Goal: Use online tool/utility: Utilize a website feature to perform a specific function

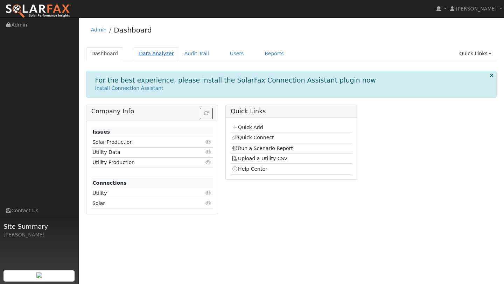
click at [164, 49] on link "Data Analyzer" at bounding box center [157, 53] width 46 height 13
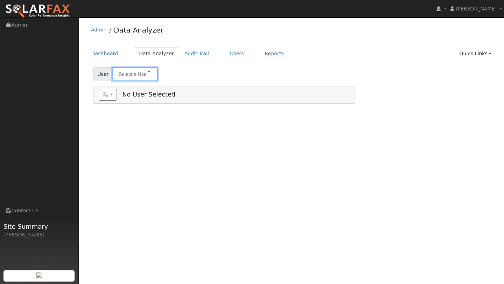
type input "[PERSON_NAME]"
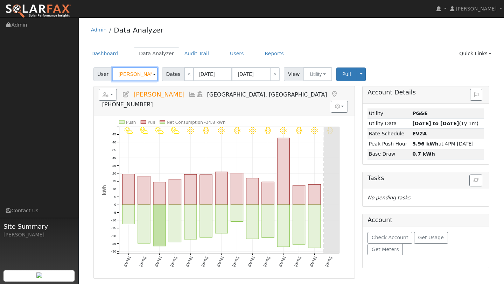
click at [140, 71] on input "[PERSON_NAME]" at bounding box center [135, 74] width 46 height 14
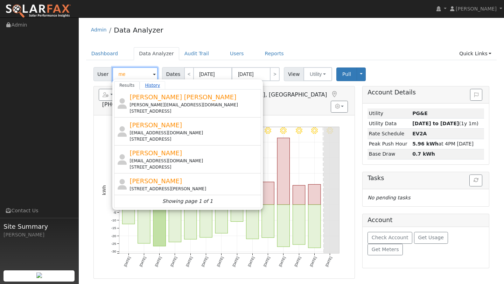
type input "m"
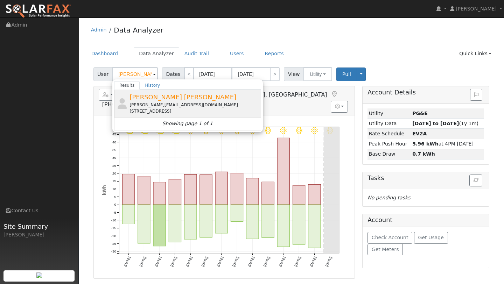
click at [161, 103] on div "[PERSON_NAME][EMAIL_ADDRESS][DOMAIN_NAME]" at bounding box center [195, 105] width 130 height 6
type input "[PERSON_NAME] [PERSON_NAME]"
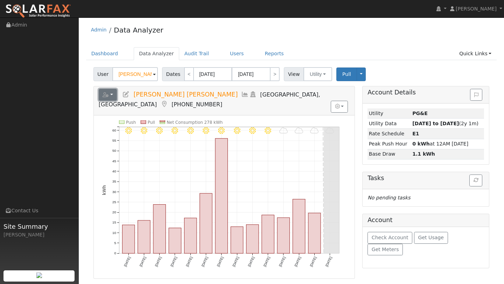
click at [111, 91] on button "button" at bounding box center [108, 95] width 19 height 12
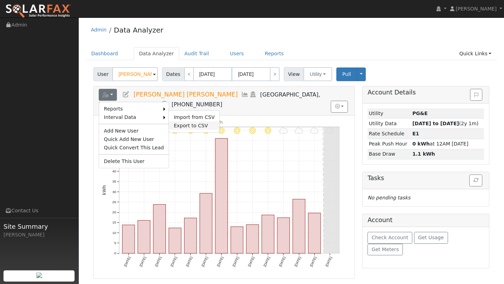
click at [172, 123] on link "Export to CSV" at bounding box center [194, 125] width 51 height 8
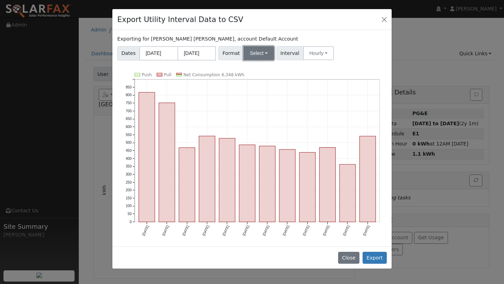
click at [251, 55] on button "Select" at bounding box center [259, 53] width 30 height 14
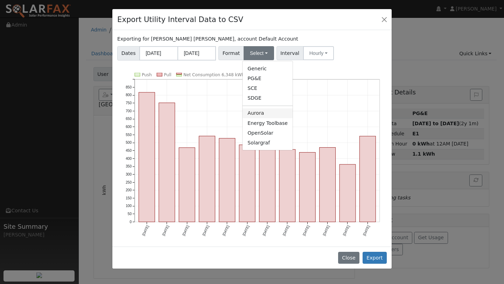
click at [264, 115] on link "Aurora" at bounding box center [268, 114] width 50 height 10
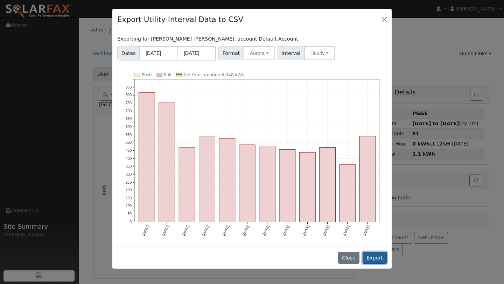
click at [370, 256] on button "Export" at bounding box center [375, 258] width 24 height 12
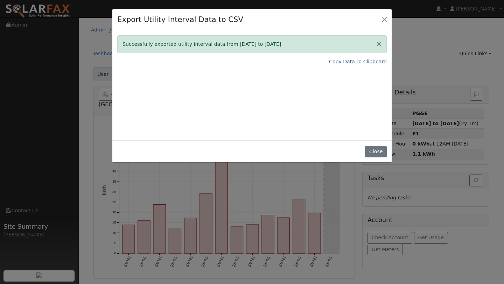
click at [344, 63] on link "Copy Data To Clipboard" at bounding box center [358, 61] width 58 height 7
click at [384, 17] on button "Close" at bounding box center [384, 19] width 10 height 10
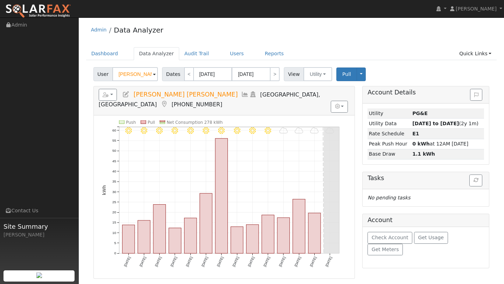
click at [244, 48] on ul "Dashboard Data Analyzer Audit Trail Users Reports Quick Links Quick Add Quick C…" at bounding box center [291, 53] width 411 height 13
click at [242, 49] on ul "Dashboard Data Analyzer Audit Trail Users Reports Quick Links Quick Add Quick C…" at bounding box center [291, 53] width 411 height 13
click at [235, 58] on link "Users" at bounding box center [237, 53] width 25 height 13
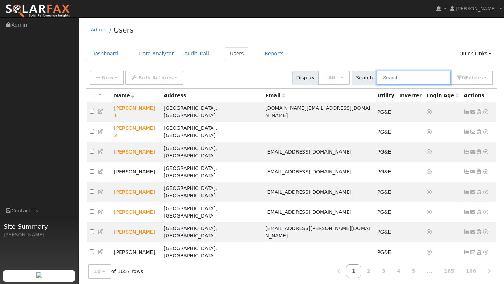
click at [403, 76] on input "text" at bounding box center [414, 78] width 74 height 14
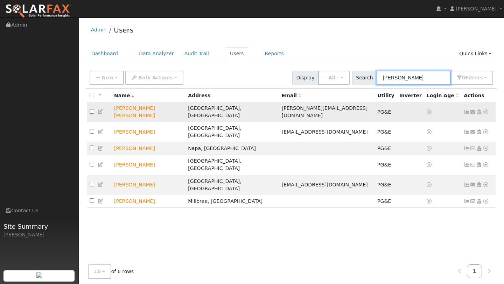
type input "carlos"
click at [484, 110] on icon at bounding box center [486, 112] width 6 height 5
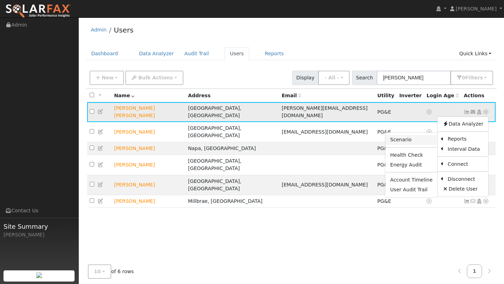
click at [420, 135] on link "Scenario" at bounding box center [411, 140] width 52 height 10
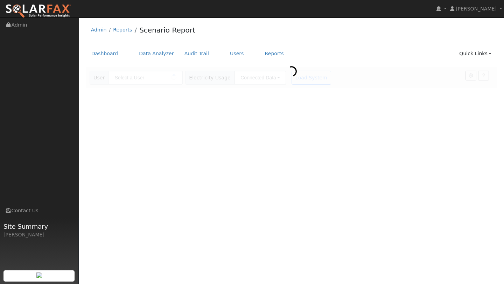
type input "[PERSON_NAME] [PERSON_NAME]"
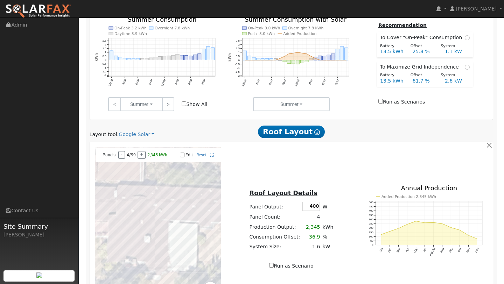
scroll to position [371, 0]
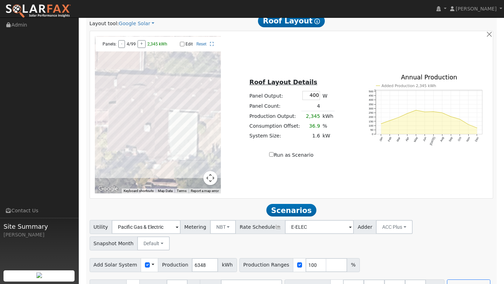
click at [211, 175] on button "Map camera controls" at bounding box center [210, 178] width 14 height 14
click at [195, 176] on button "Zoom out" at bounding box center [193, 178] width 14 height 14
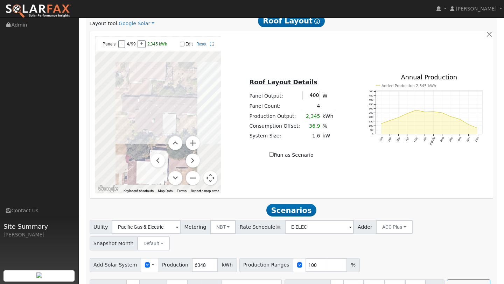
click at [195, 176] on button "Zoom out" at bounding box center [193, 178] width 14 height 14
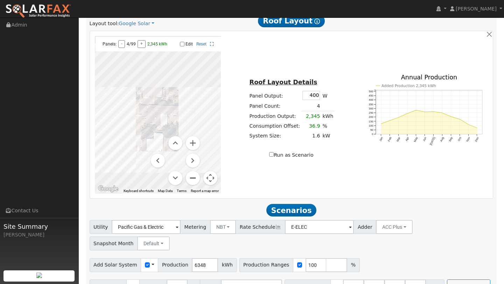
click at [195, 176] on button "Zoom out" at bounding box center [193, 178] width 14 height 14
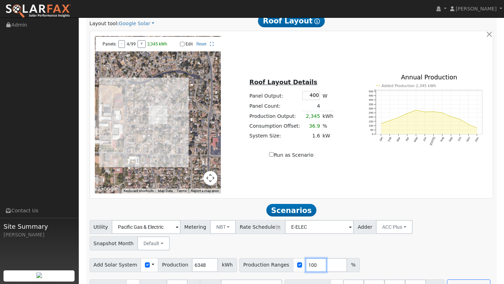
click at [309, 258] on input "100" at bounding box center [316, 265] width 21 height 14
type input "130"
click at [447, 280] on button "Run Scenarios" at bounding box center [468, 287] width 43 height 14
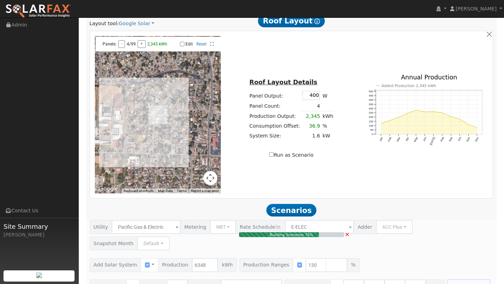
type input "5.5"
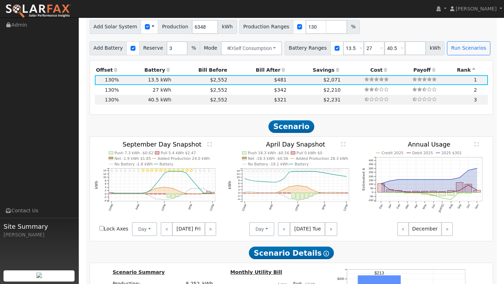
scroll to position [612, 0]
